Goal: Information Seeking & Learning: Learn about a topic

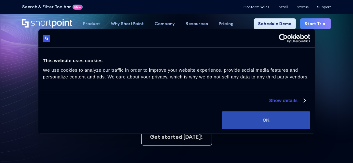
click at [235, 122] on button "OK" at bounding box center [266, 120] width 88 height 18
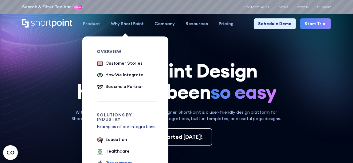
click at [119, 160] on div "Government" at bounding box center [118, 163] width 27 height 6
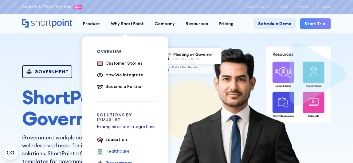
click at [119, 148] on div "Healthcare" at bounding box center [117, 151] width 24 height 6
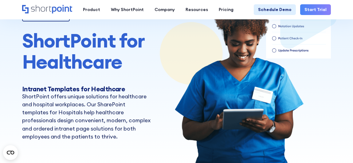
scroll to position [45, 0]
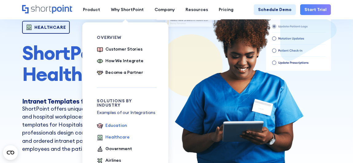
click at [109, 122] on div "Education" at bounding box center [115, 125] width 21 height 6
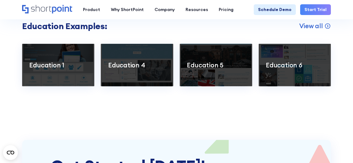
scroll to position [943, 0]
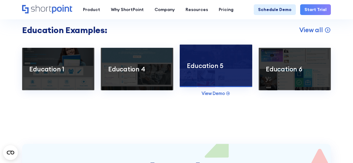
click at [206, 70] on div at bounding box center [216, 66] width 72 height 43
click at [202, 66] on p "Education 5" at bounding box center [216, 66] width 58 height 8
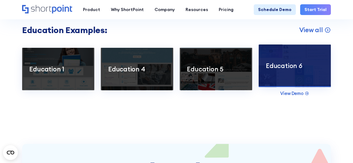
click at [298, 77] on div at bounding box center [294, 66] width 72 height 43
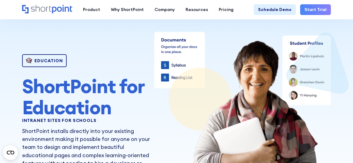
scroll to position [0, 0]
